Goal: Navigation & Orientation: Go to known website

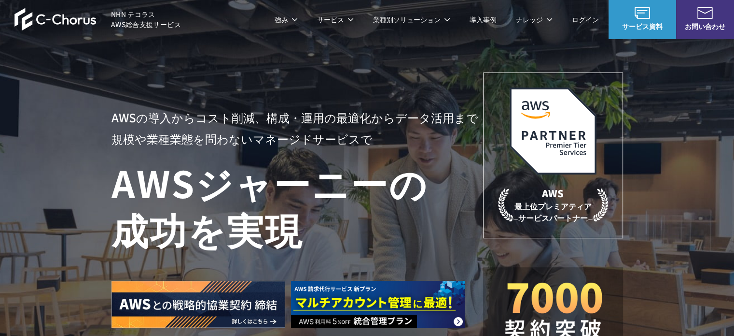
click at [139, 10] on span "NHN テコラス AWS総合支援サービス" at bounding box center [146, 19] width 70 height 20
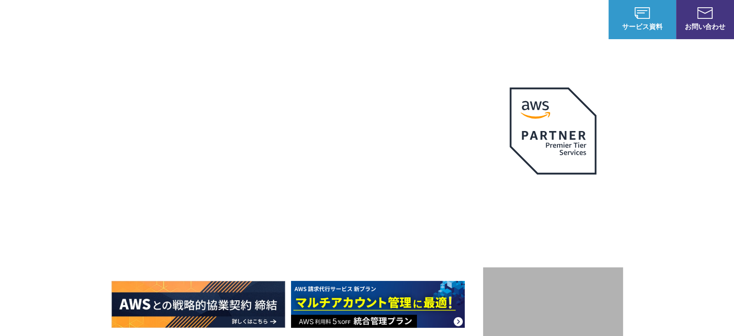
click at [57, 19] on img at bounding box center [55, 19] width 82 height 23
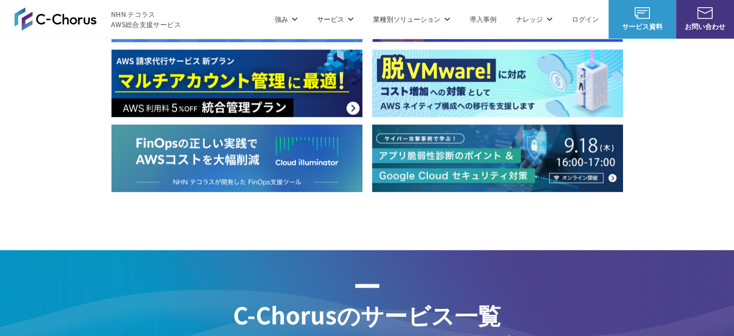
scroll to position [1400, 0]
